Goal: Transaction & Acquisition: Book appointment/travel/reservation

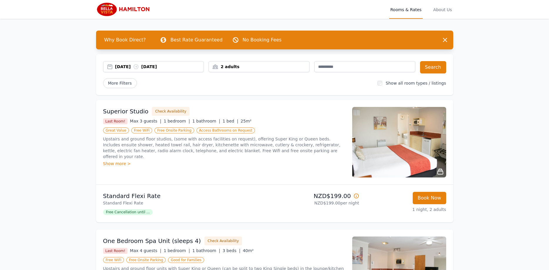
click at [116, 66] on div "[DATE] [DATE]" at bounding box center [159, 67] width 89 height 6
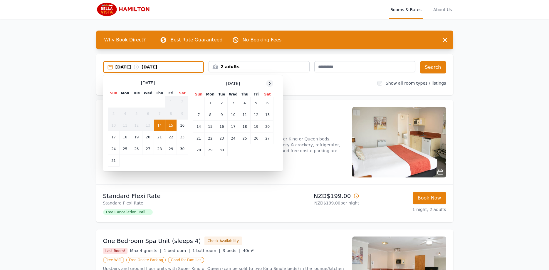
click at [269, 84] on icon at bounding box center [269, 83] width 5 height 5
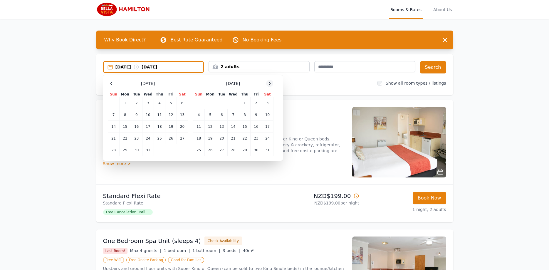
click at [269, 84] on icon at bounding box center [269, 83] width 5 height 5
click at [265, 127] on td "21" at bounding box center [267, 127] width 11 height 12
click at [197, 140] on td "22" at bounding box center [198, 138] width 11 height 12
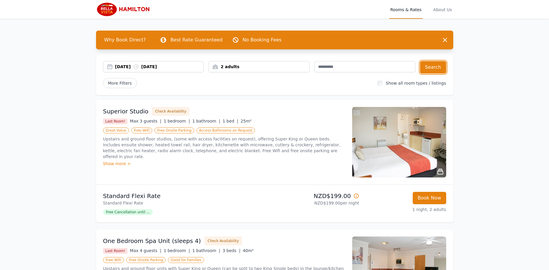
drag, startPoint x: 430, startPoint y: 68, endPoint x: 226, endPoint y: 75, distance: 204.5
click at [203, 100] on div "Why Book Direct? Best Rate Guaranteed No Booking Fees Dismiss Dismiss [DATE] [D…" at bounding box center [275, 203] width 376 height 369
click at [230, 69] on div "2 adults" at bounding box center [259, 67] width 100 height 6
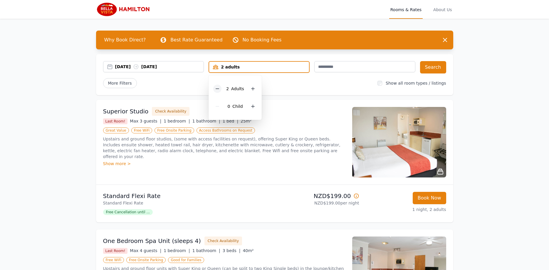
click at [220, 88] on icon at bounding box center [217, 88] width 5 height 5
click at [438, 67] on button "Search" at bounding box center [433, 67] width 26 height 12
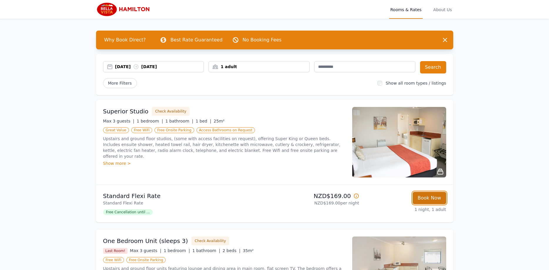
click at [423, 199] on button "Book Now" at bounding box center [429, 198] width 33 height 12
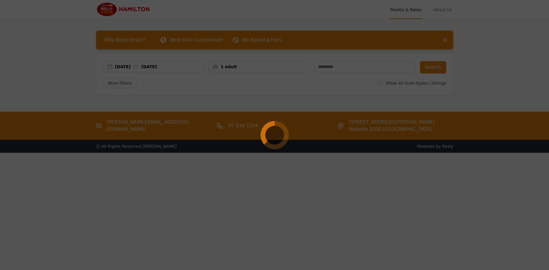
select select "**"
